Goal: Task Accomplishment & Management: Manage account settings

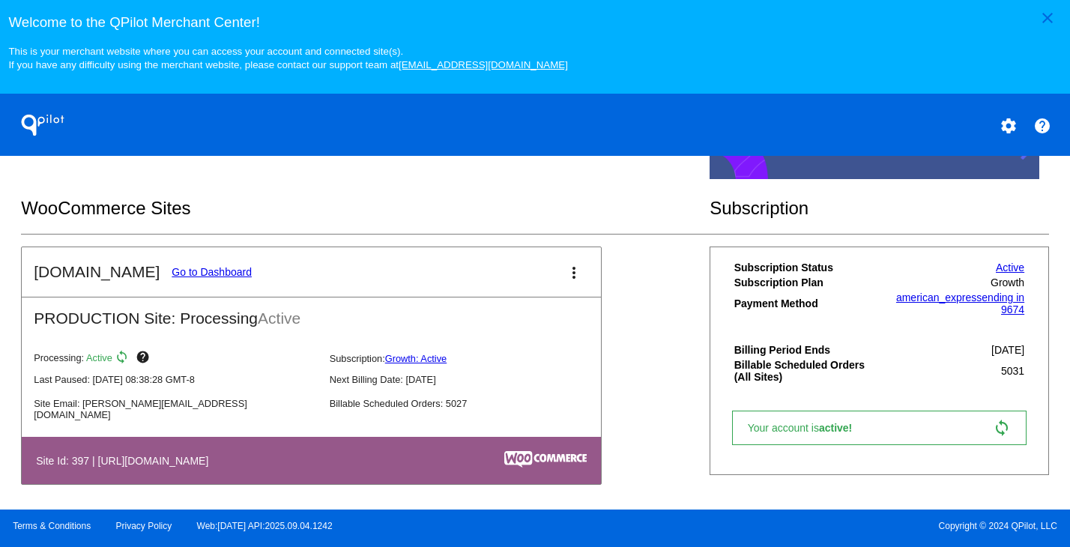
scroll to position [449, 0]
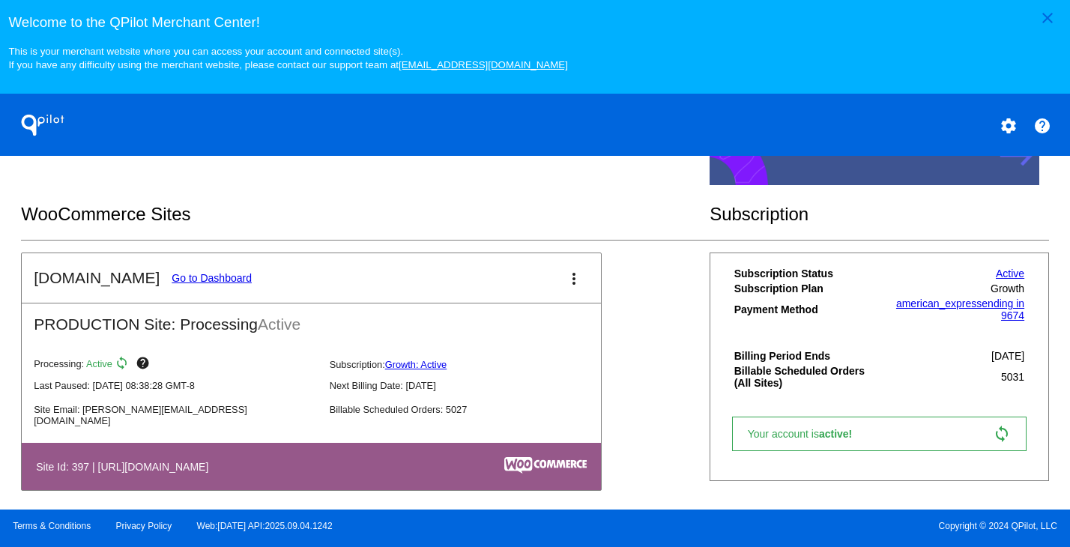
click at [196, 284] on link "Go to Dashboard" at bounding box center [212, 278] width 80 height 12
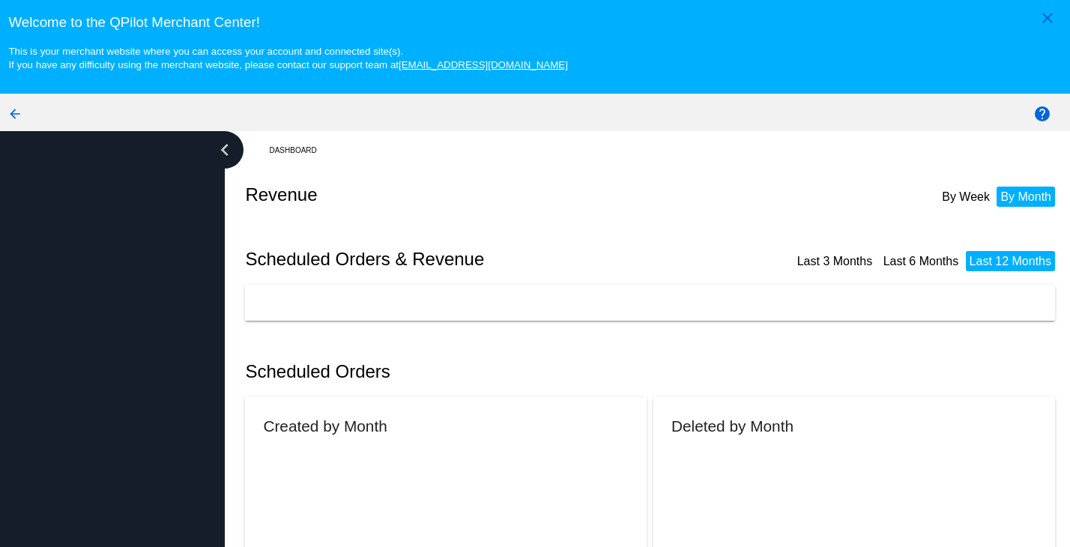
click at [196, 288] on div at bounding box center [112, 367] width 225 height 472
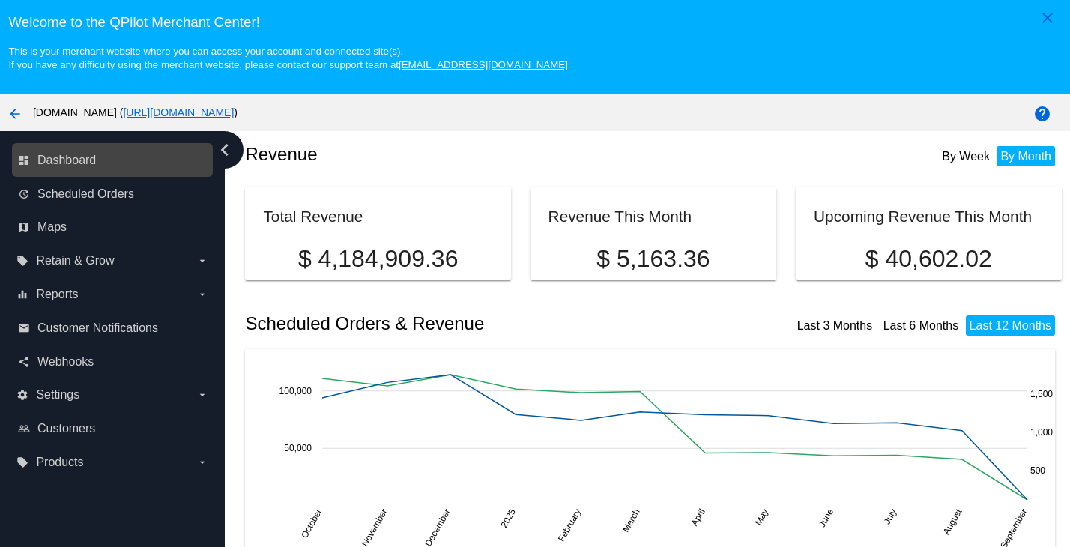
scroll to position [300, 0]
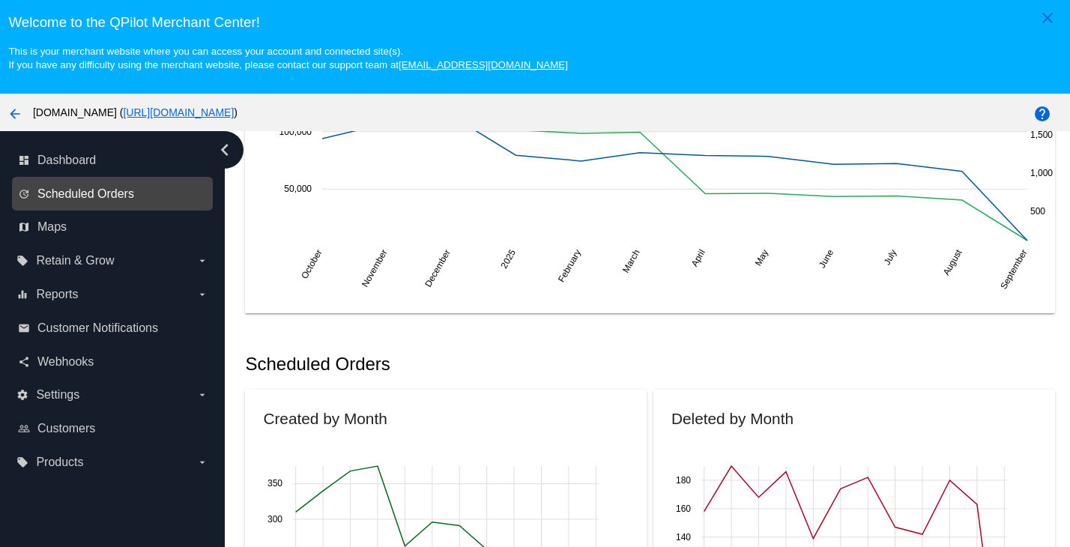
click at [53, 192] on span "Scheduled Orders" at bounding box center [85, 193] width 97 height 13
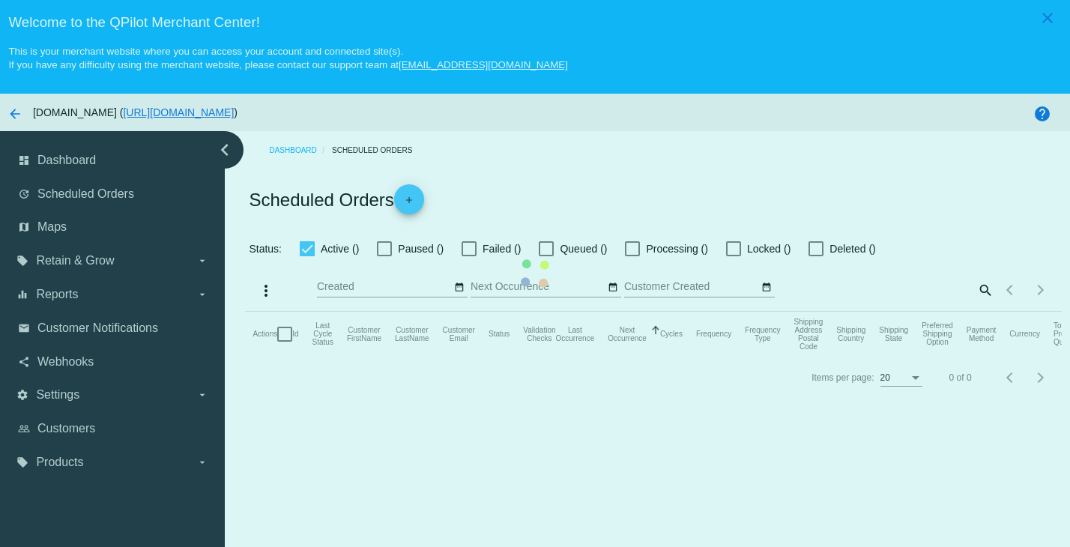
checkbox input "true"
